Goal: Task Accomplishment & Management: Use online tool/utility

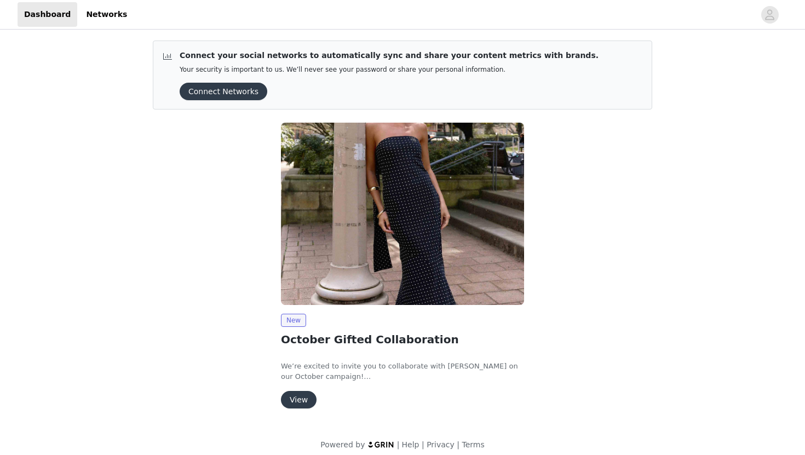
scroll to position [8, 0]
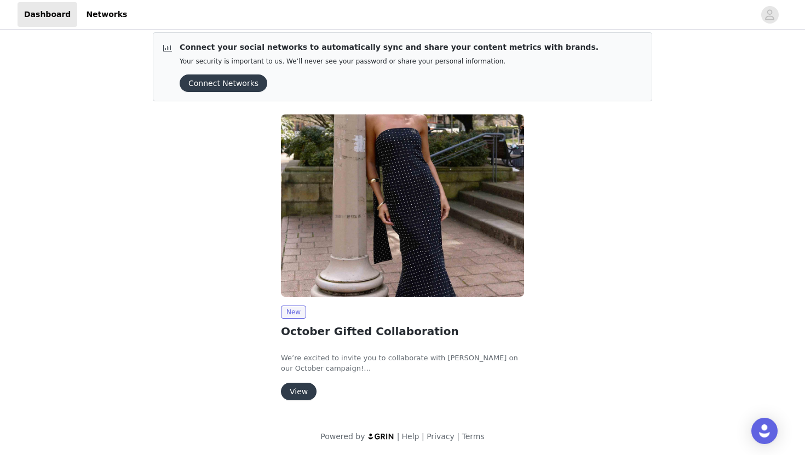
click at [293, 394] on button "View" at bounding box center [299, 392] width 36 height 18
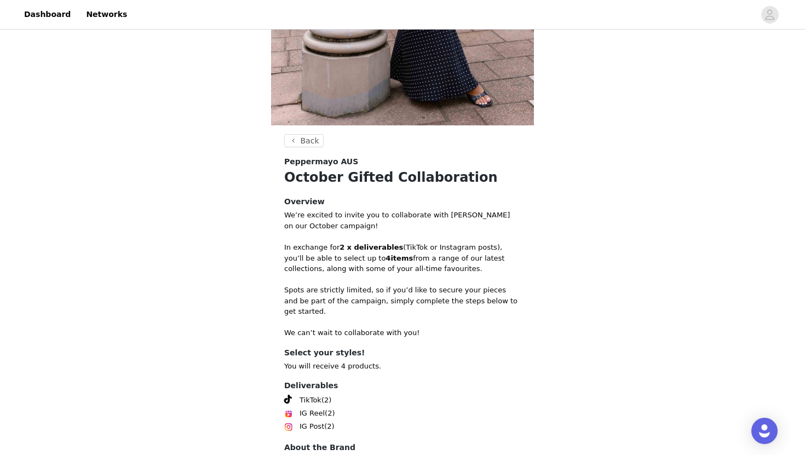
scroll to position [344, 0]
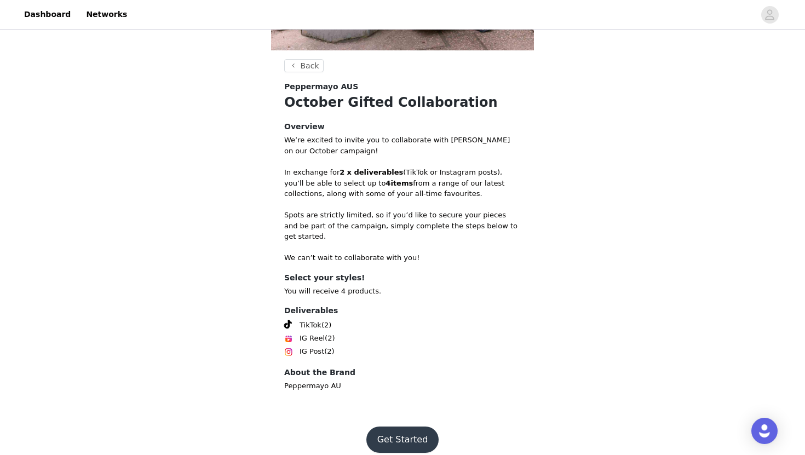
click at [395, 427] on button "Get Started" at bounding box center [403, 440] width 73 height 26
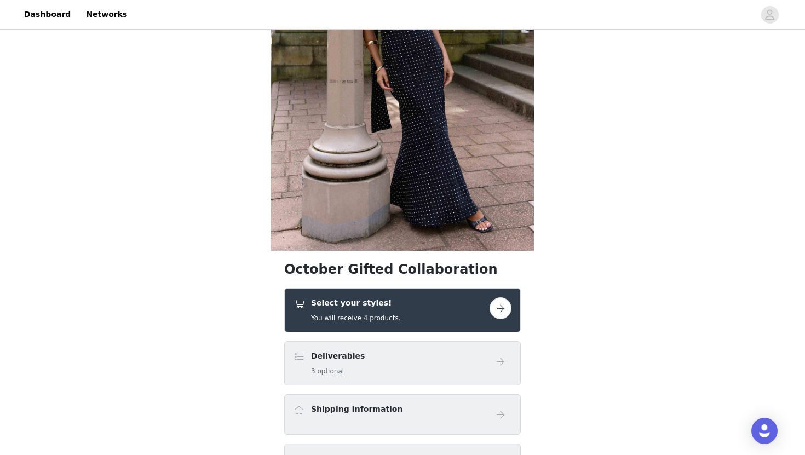
scroll to position [157, 0]
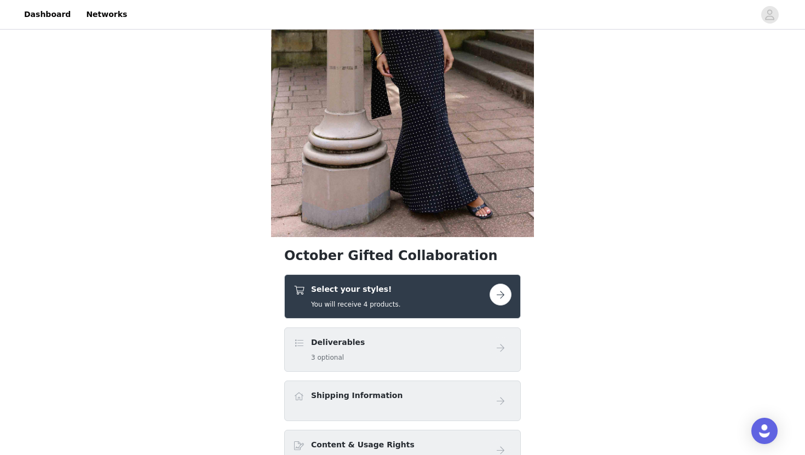
click at [503, 294] on button "button" at bounding box center [501, 295] width 22 height 22
